Goal: Navigation & Orientation: Find specific page/section

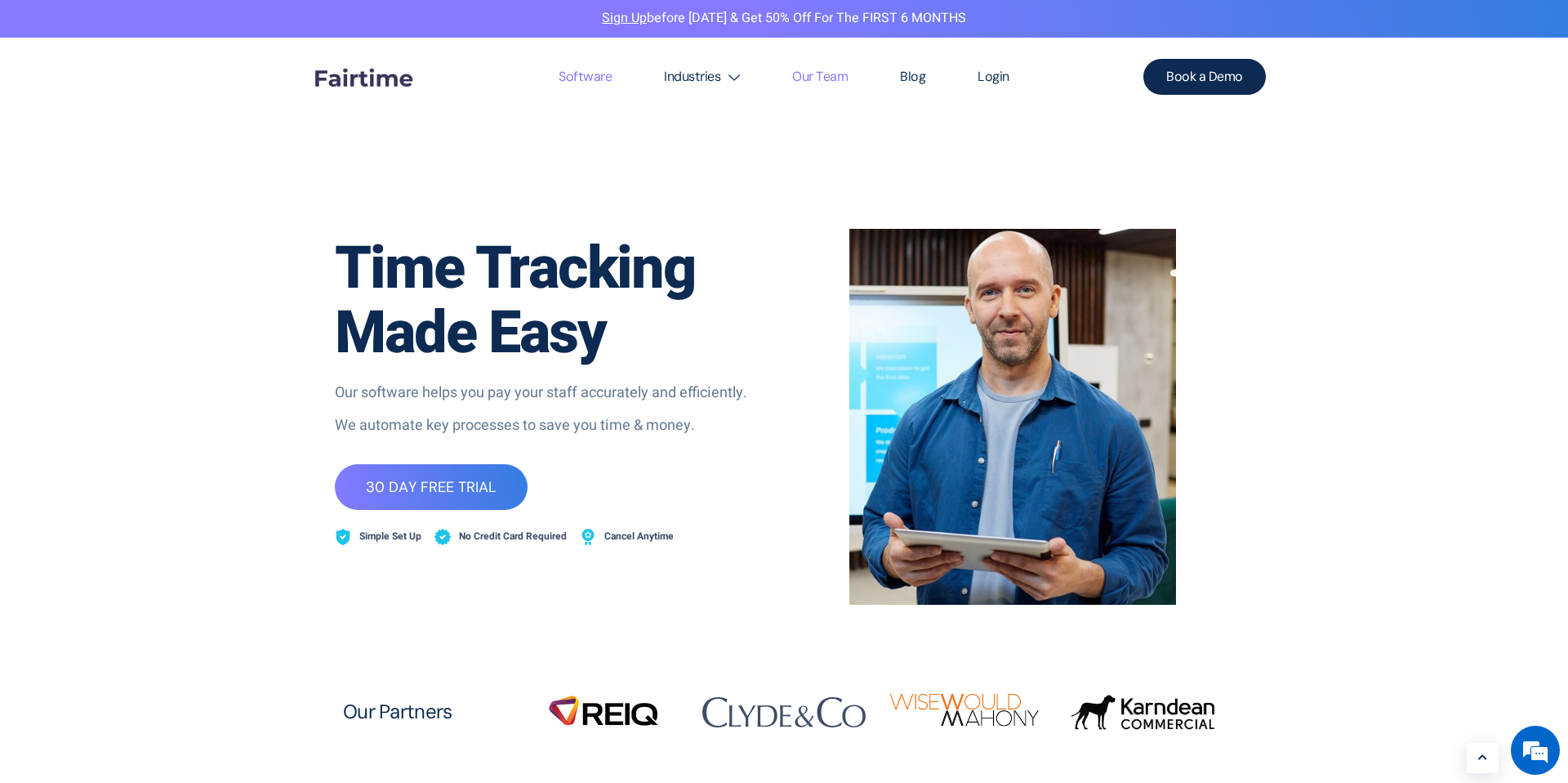
click at [826, 75] on link "Our Team" at bounding box center [819, 77] width 107 height 79
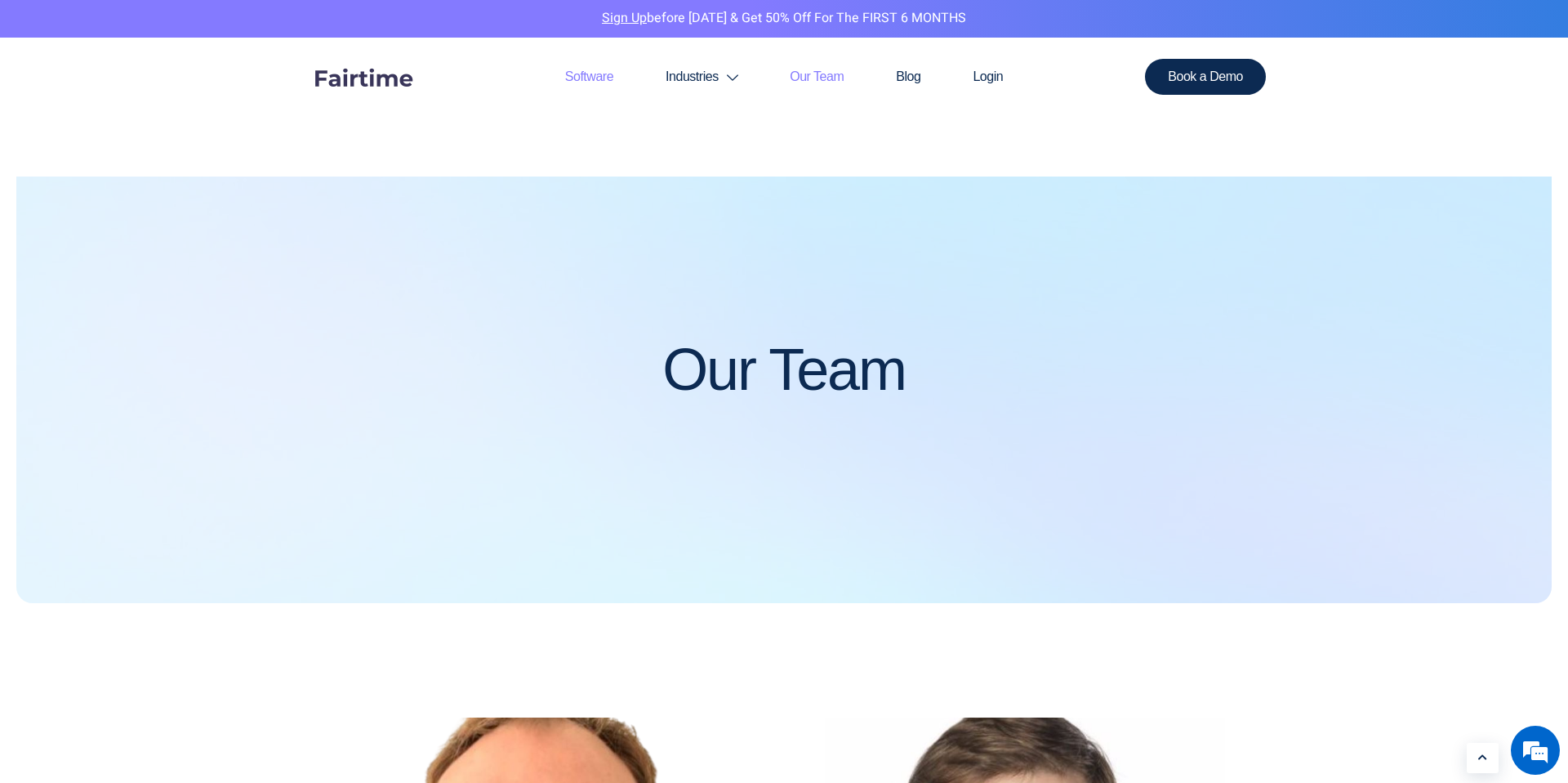
click at [587, 73] on link "Software" at bounding box center [589, 77] width 100 height 79
